Goal: Task Accomplishment & Management: Manage account settings

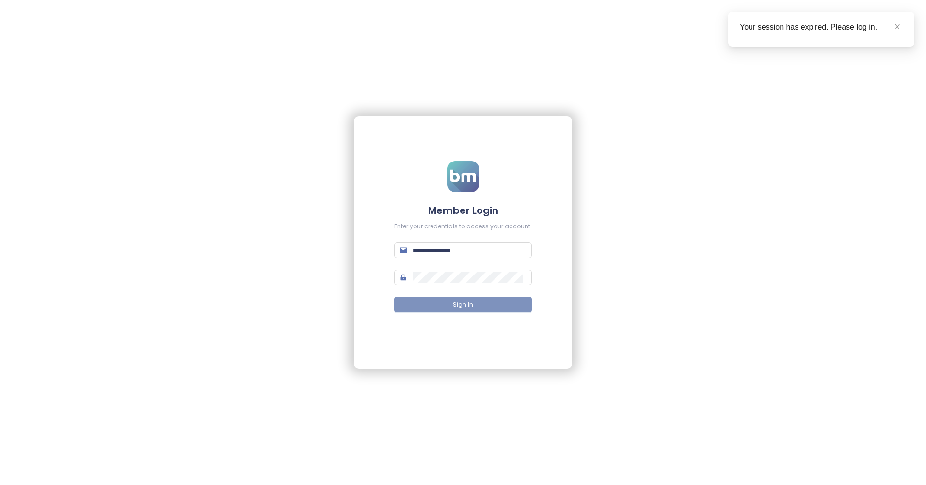
type input "**********"
click at [476, 301] on button "Sign In" at bounding box center [463, 305] width 138 height 16
